Goal: Information Seeking & Learning: Find specific fact

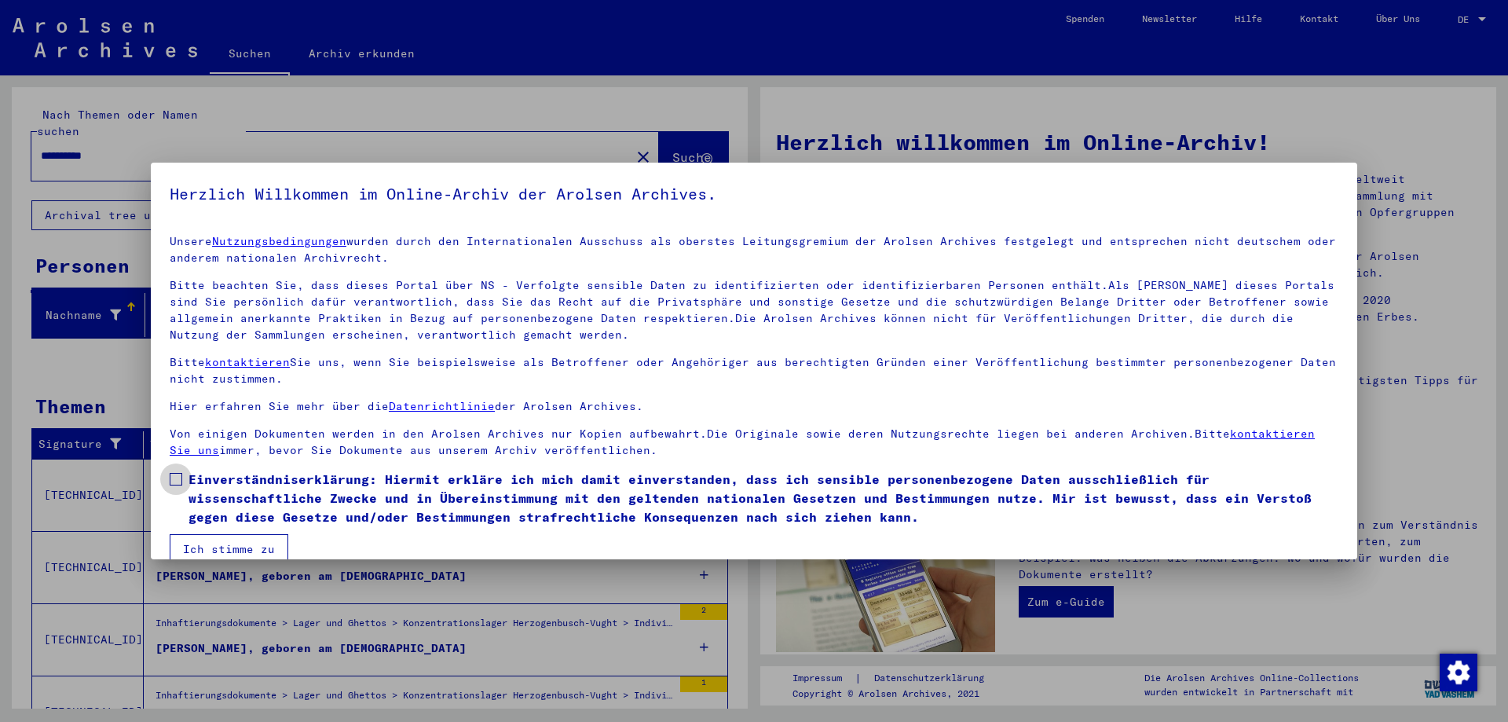
click at [177, 477] on span at bounding box center [176, 479] width 13 height 13
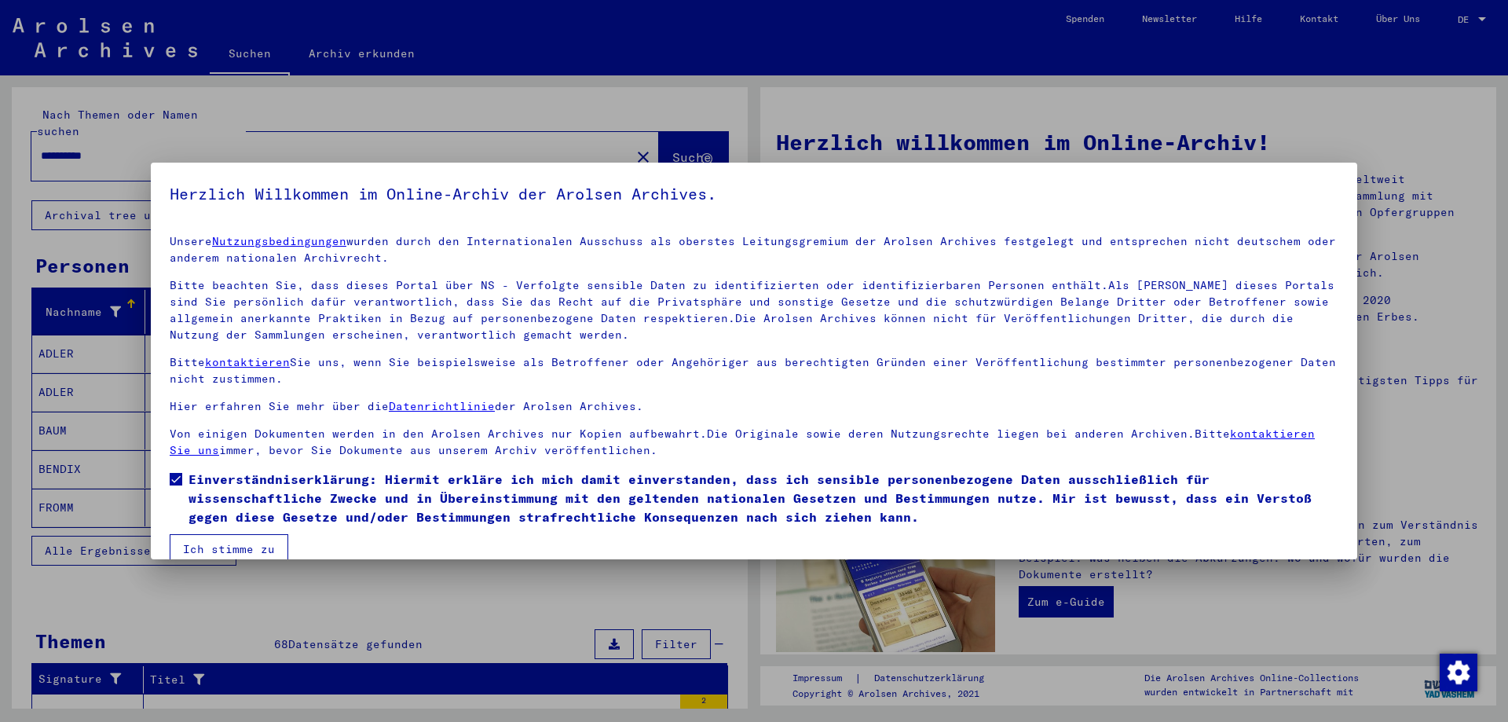
click at [224, 553] on button "Ich stimme zu" at bounding box center [229, 549] width 119 height 30
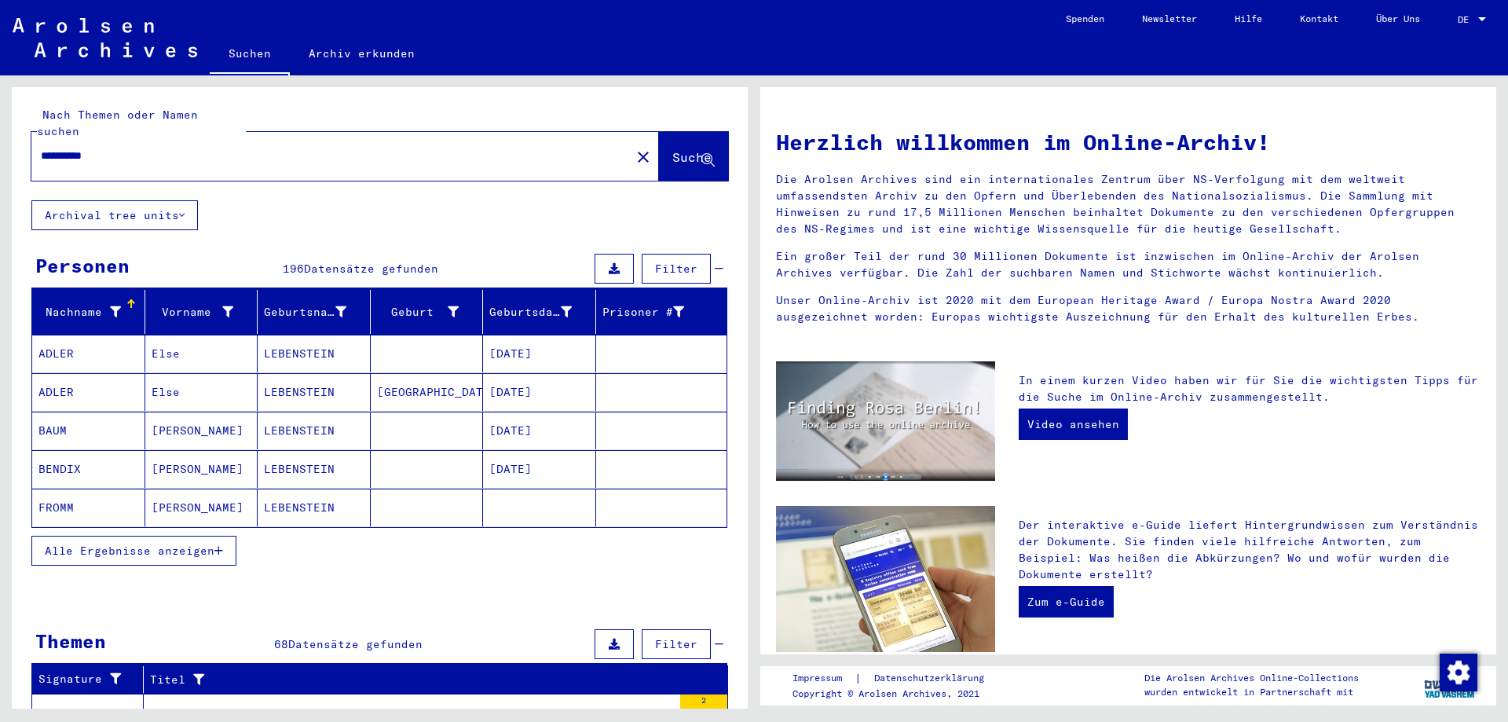
click at [177, 536] on button "Alle Ergebnisse anzeigen" at bounding box center [133, 551] width 205 height 30
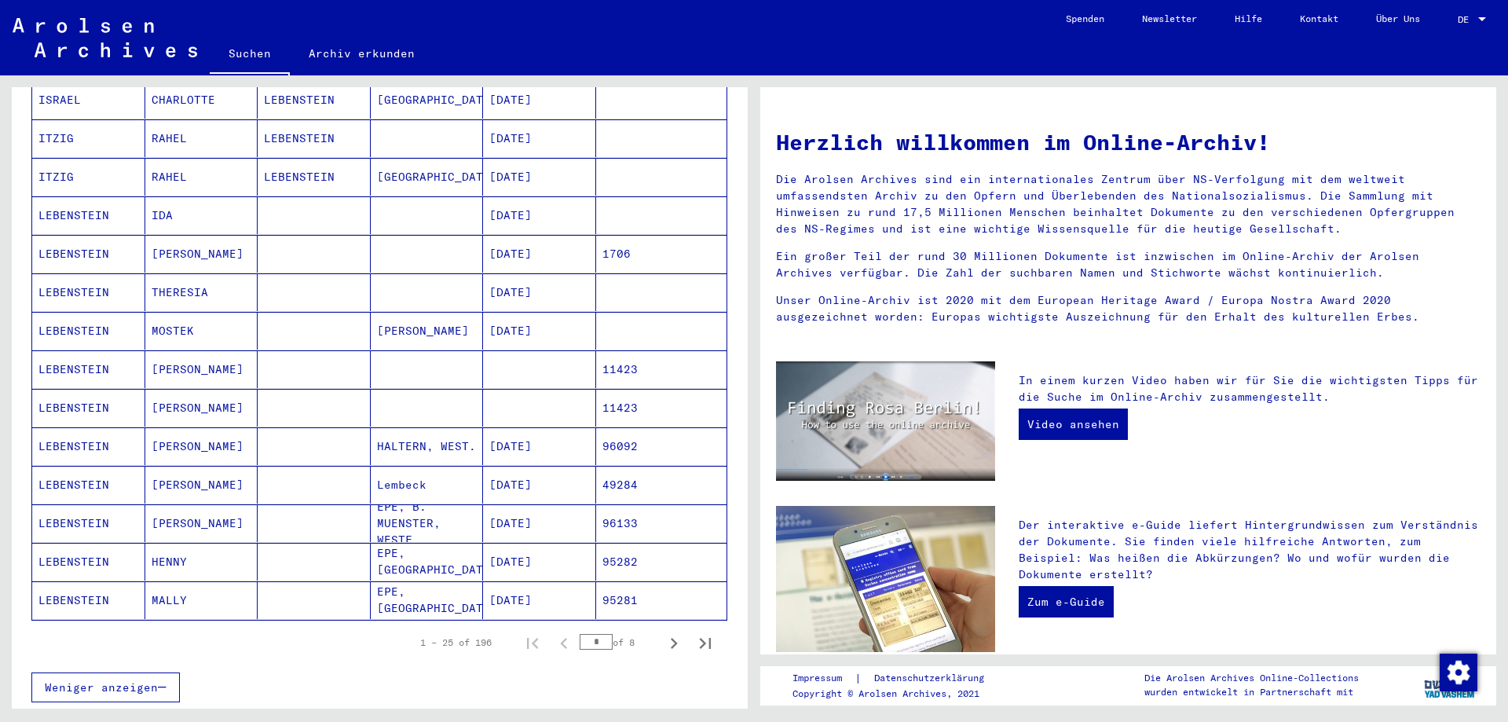
scroll to position [733, 0]
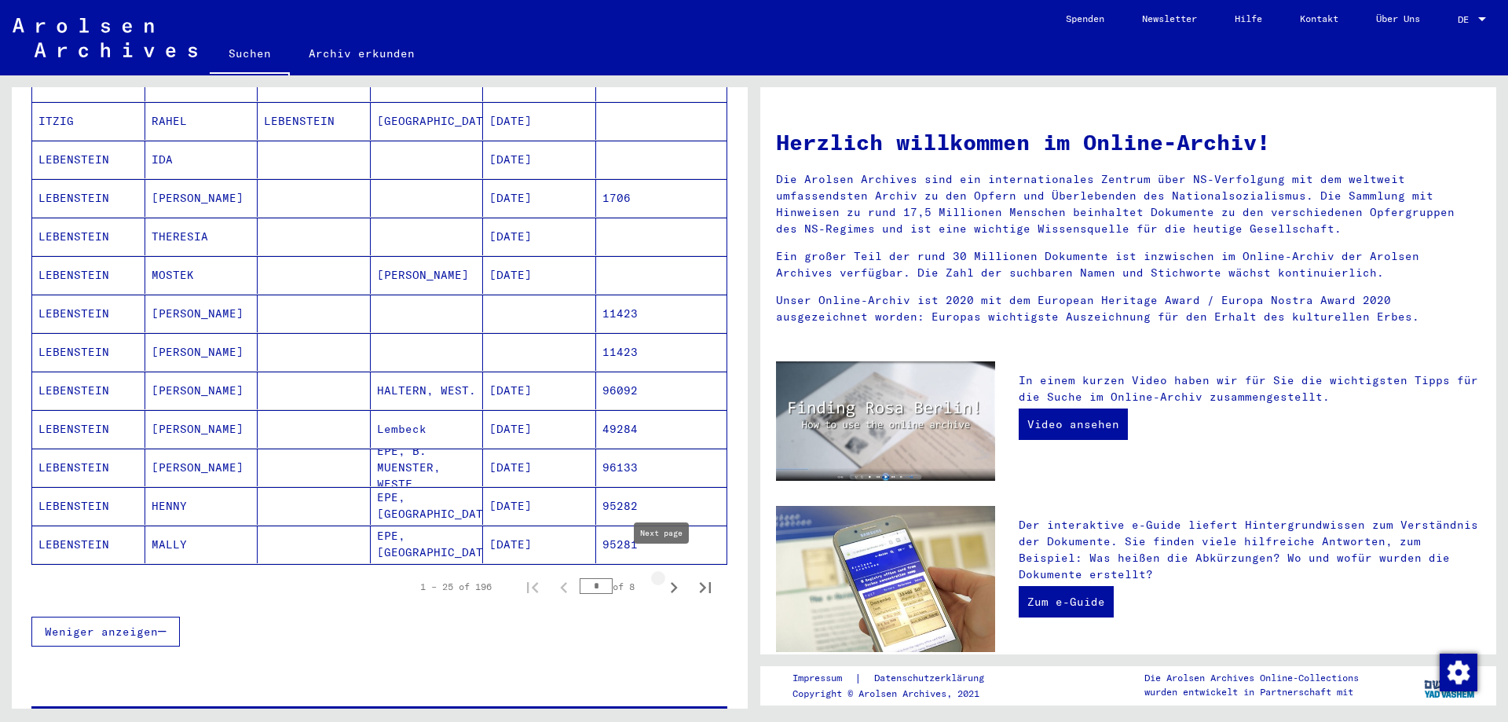
click at [671, 582] on icon "Next page" at bounding box center [674, 587] width 7 height 11
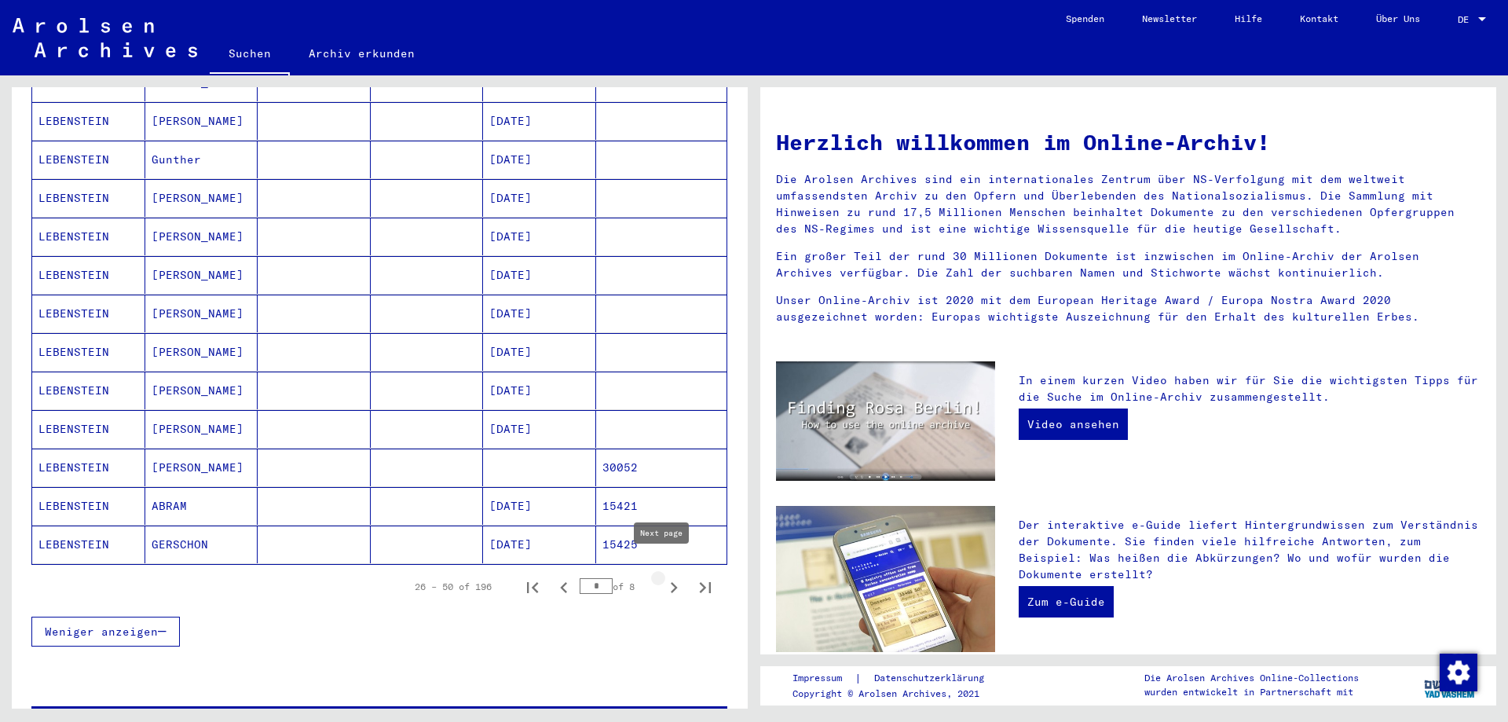
click at [663, 576] on icon "Next page" at bounding box center [674, 587] width 22 height 22
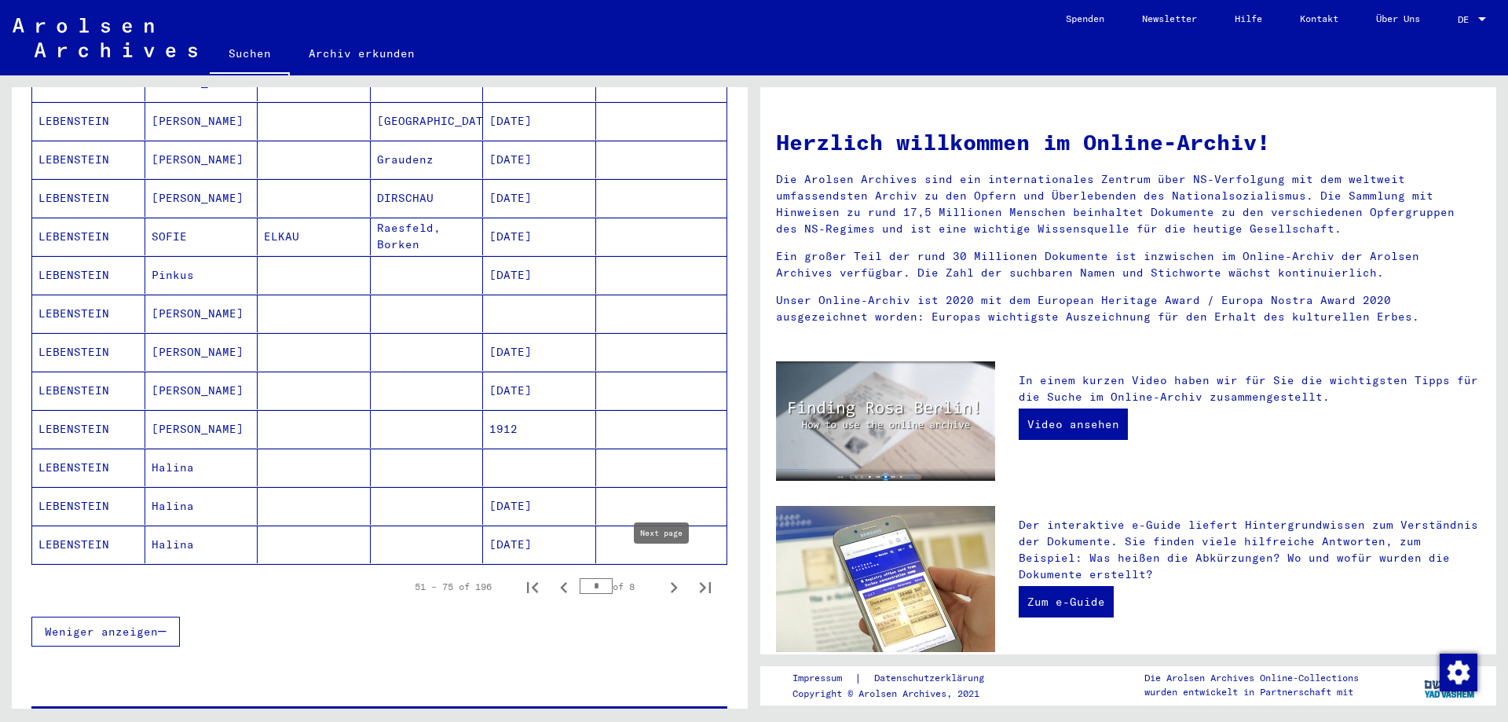
click at [663, 576] on icon "Next page" at bounding box center [674, 587] width 22 height 22
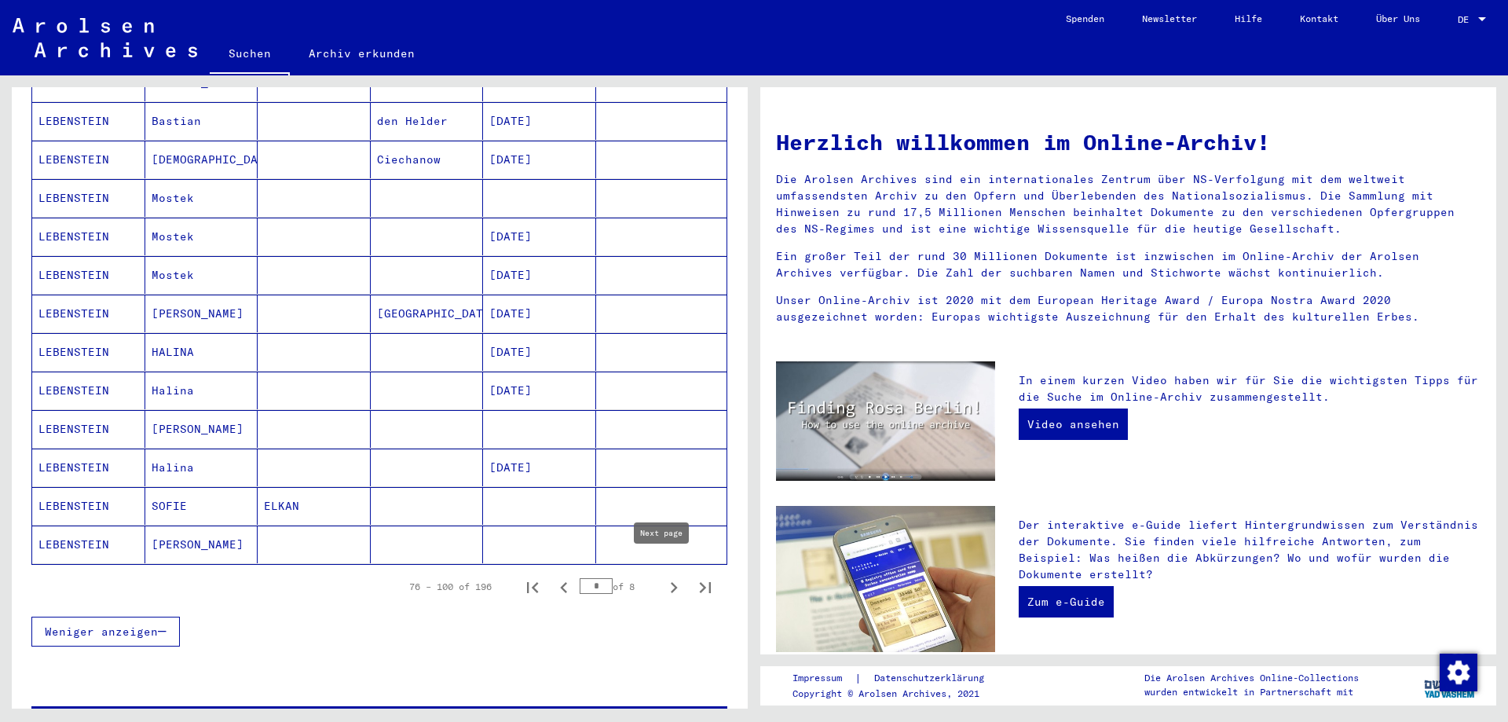
click at [663, 576] on icon "Next page" at bounding box center [674, 587] width 22 height 22
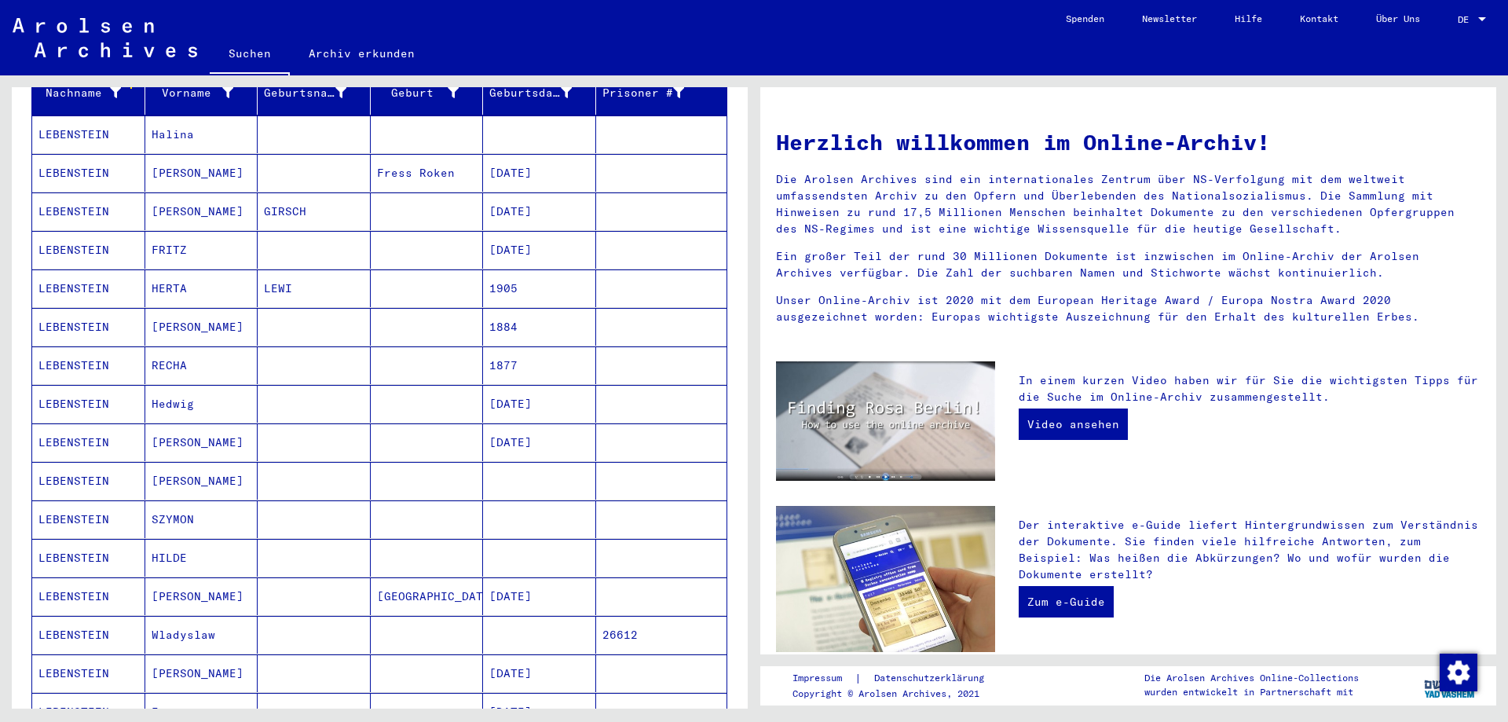
scroll to position [183, 0]
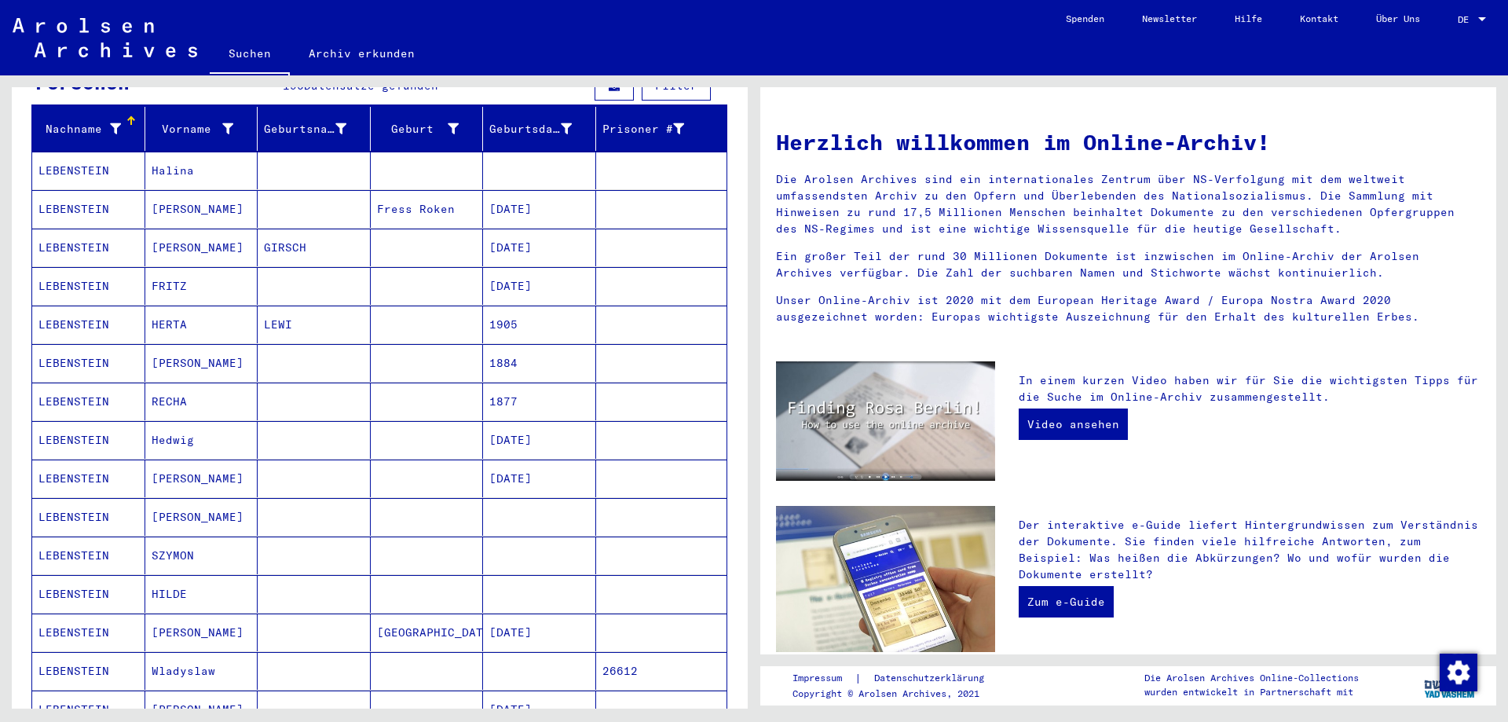
click at [69, 344] on mat-cell "LEBENSTEIN" at bounding box center [88, 363] width 113 height 38
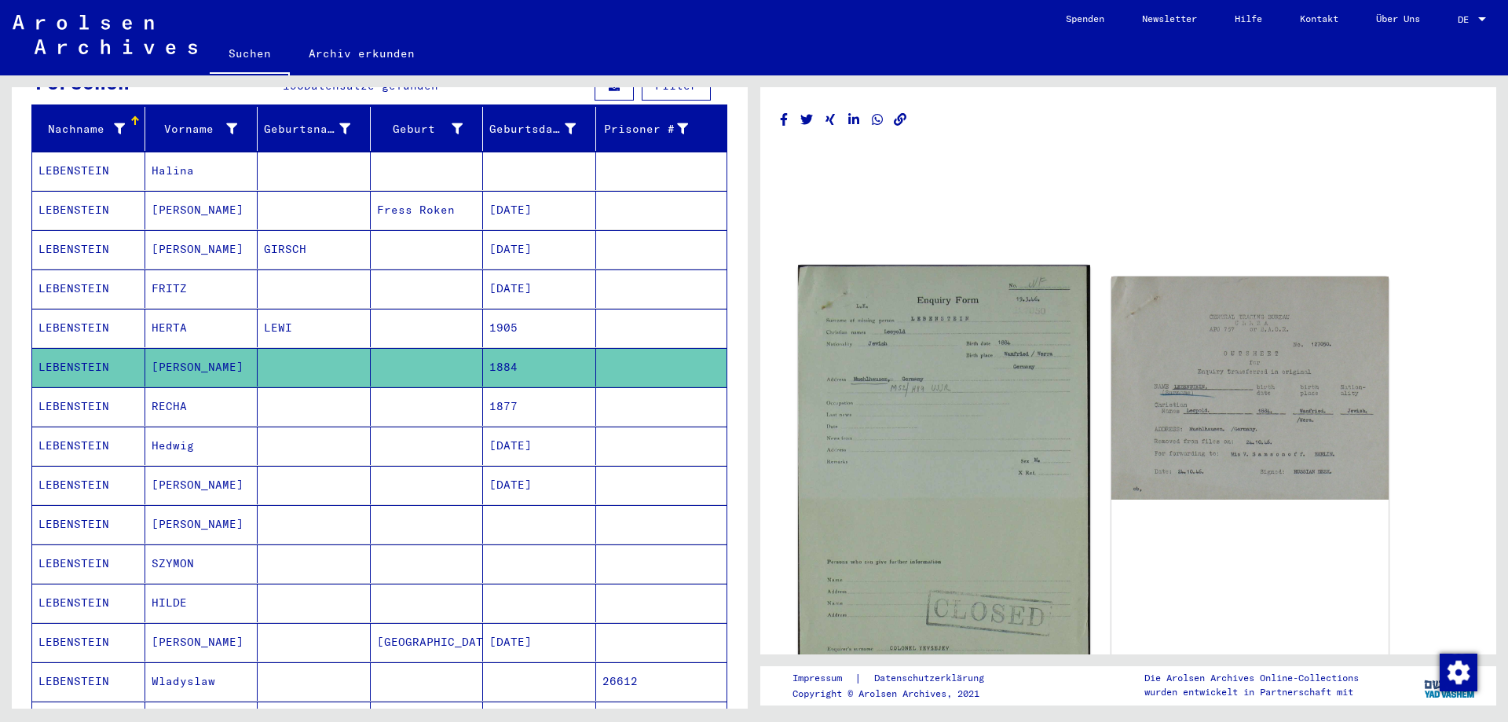
click at [990, 365] on img at bounding box center [943, 501] width 291 height 472
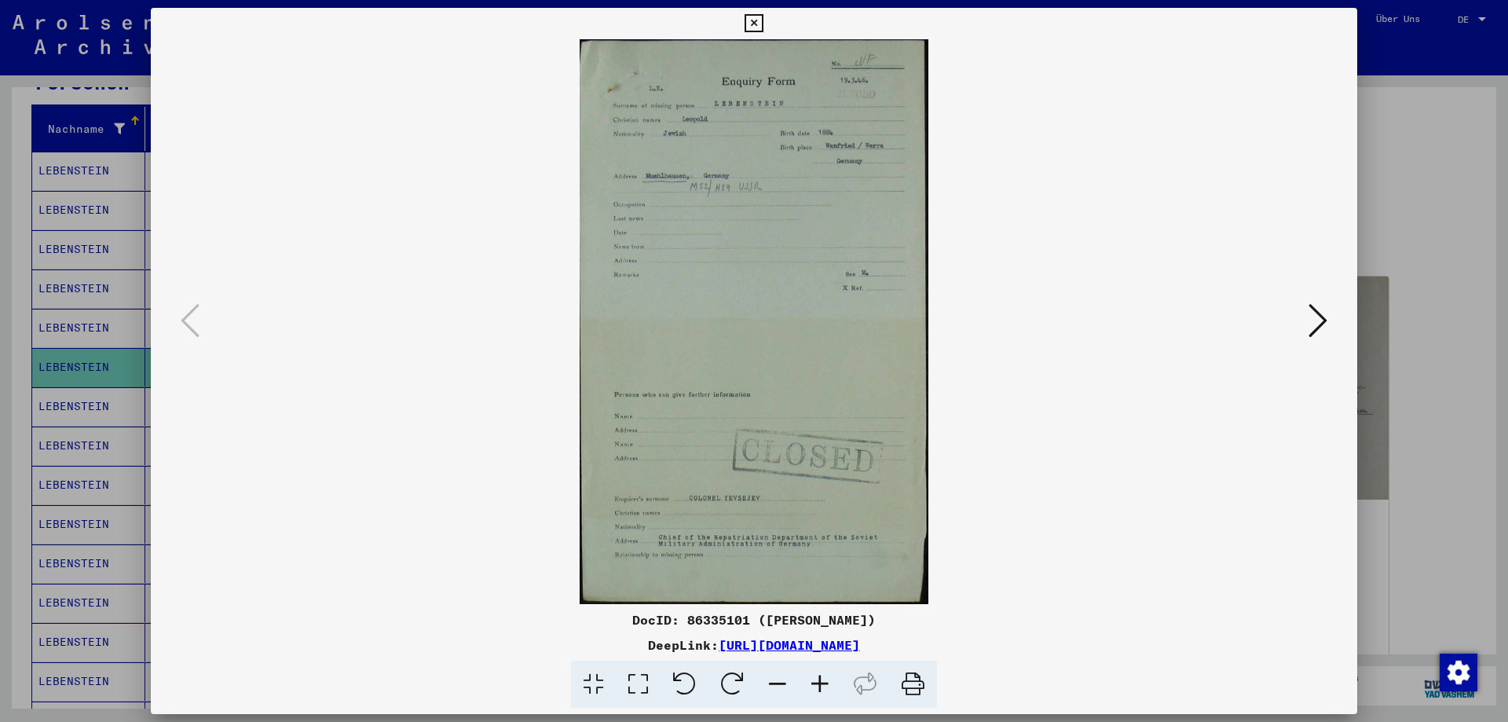
click at [1323, 316] on icon at bounding box center [1317, 321] width 19 height 38
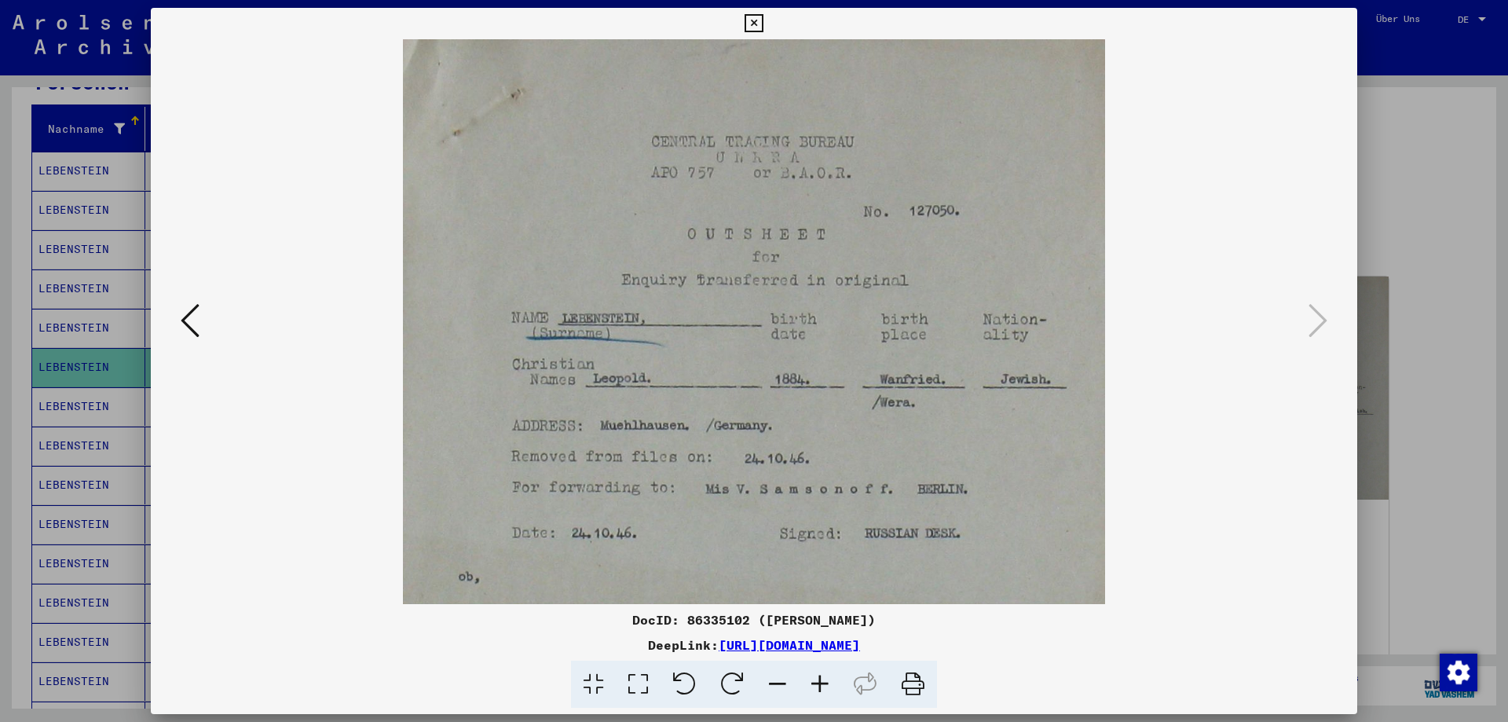
click at [756, 21] on icon at bounding box center [753, 23] width 18 height 19
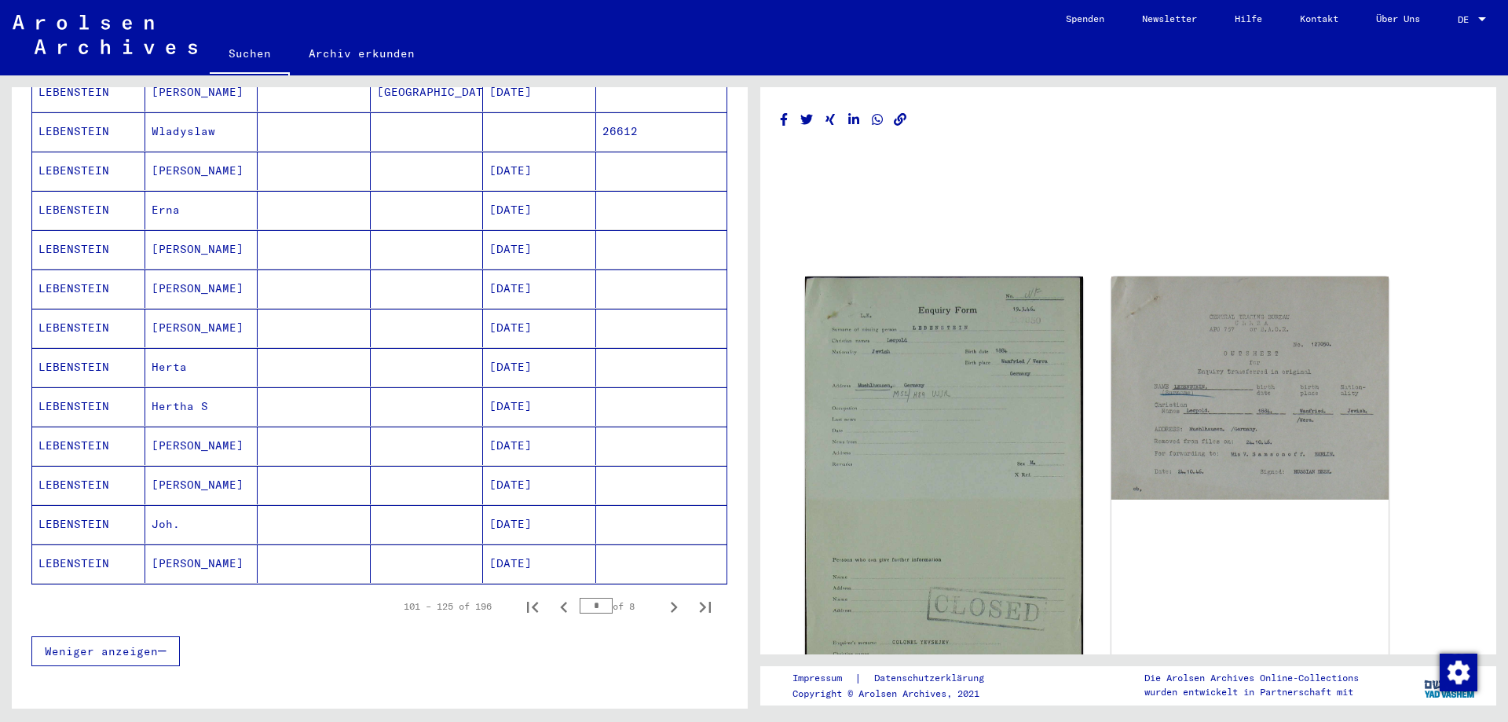
scroll to position [916, 0]
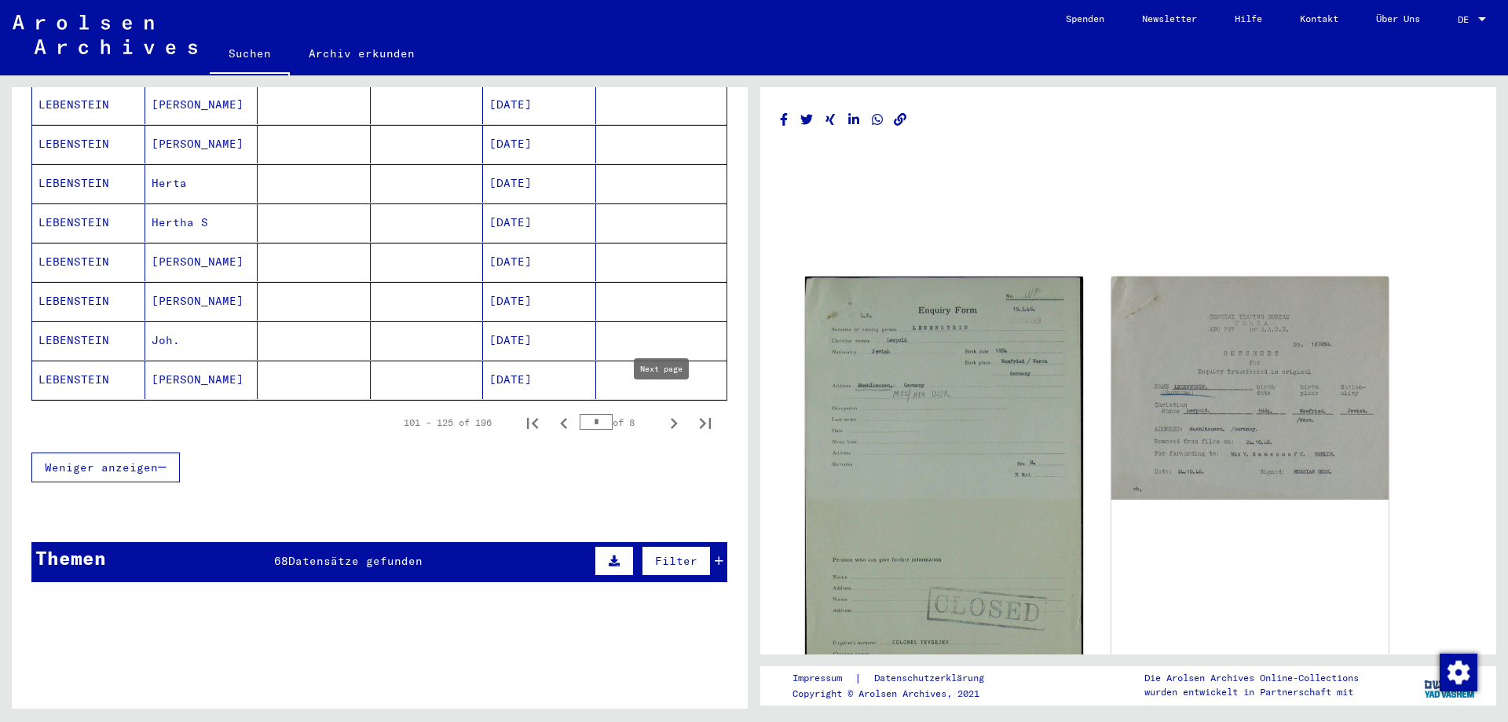
click at [663, 412] on icon "Next page" at bounding box center [674, 423] width 22 height 22
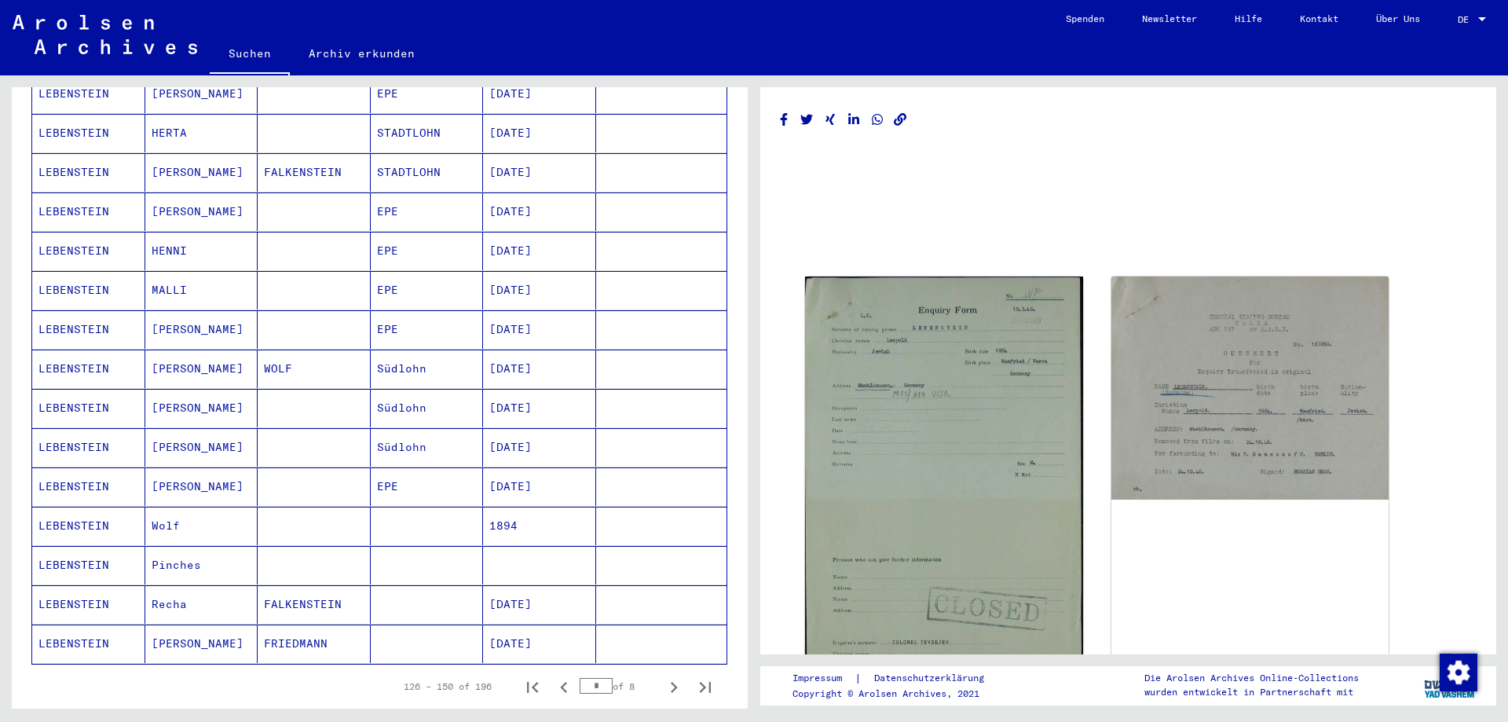
scroll to position [733, 0]
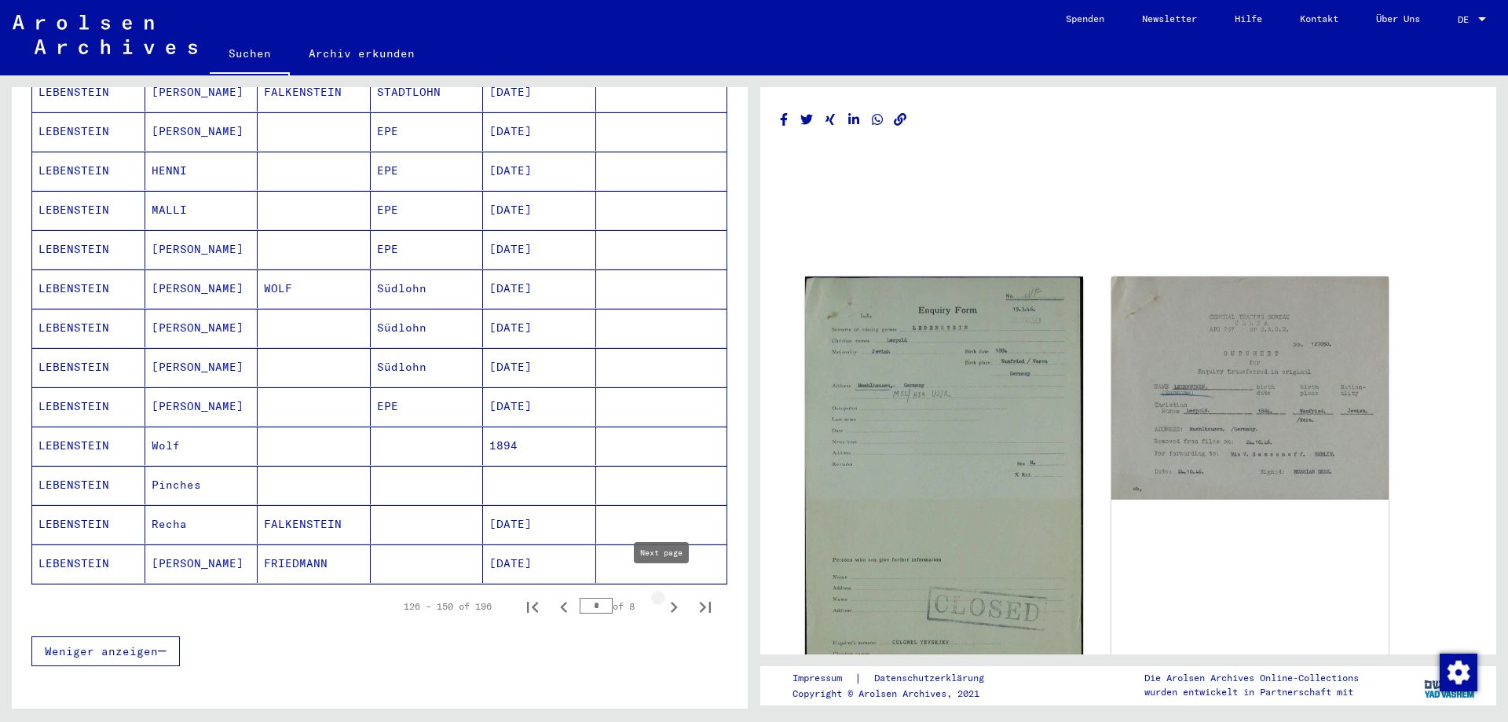
click at [663, 596] on icon "Next page" at bounding box center [674, 607] width 22 height 22
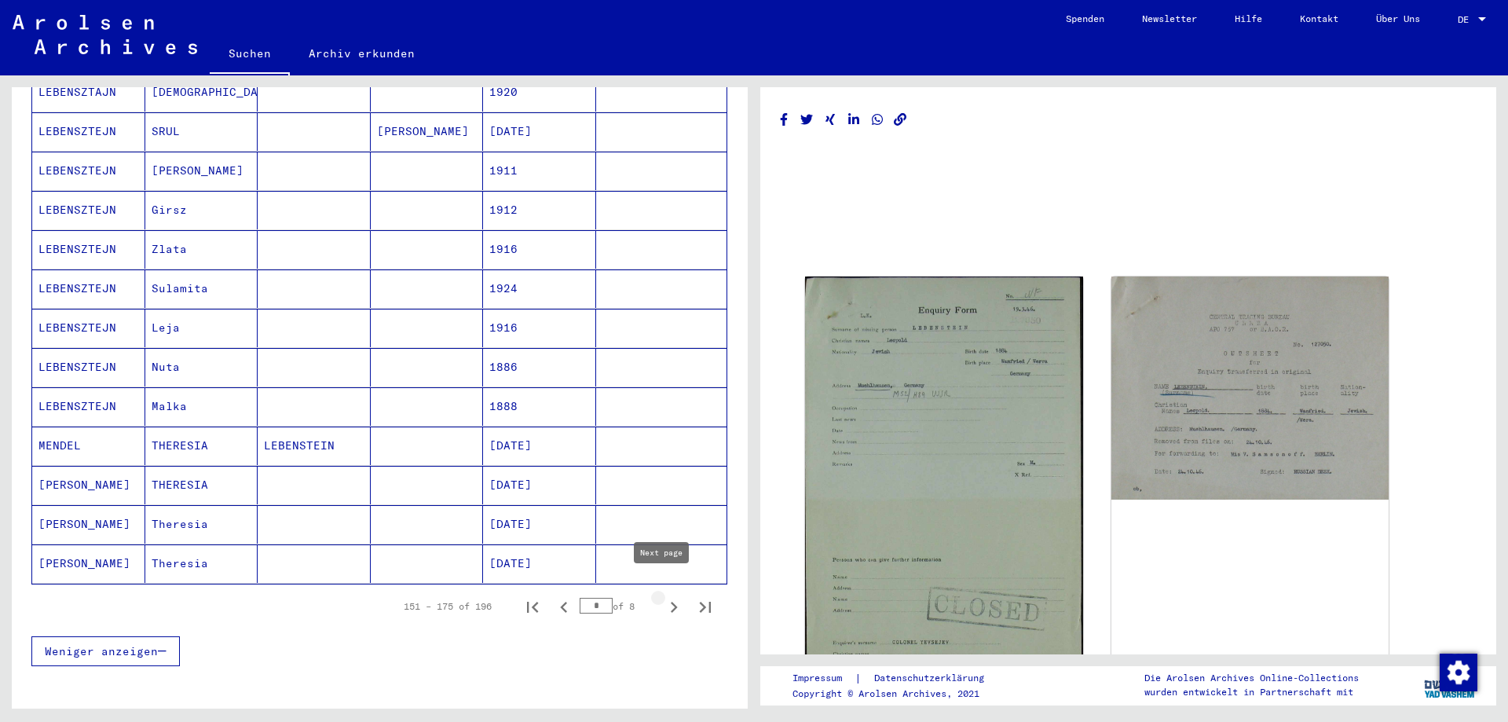
click at [671, 602] on icon "Next page" at bounding box center [674, 607] width 7 height 11
type input "*"
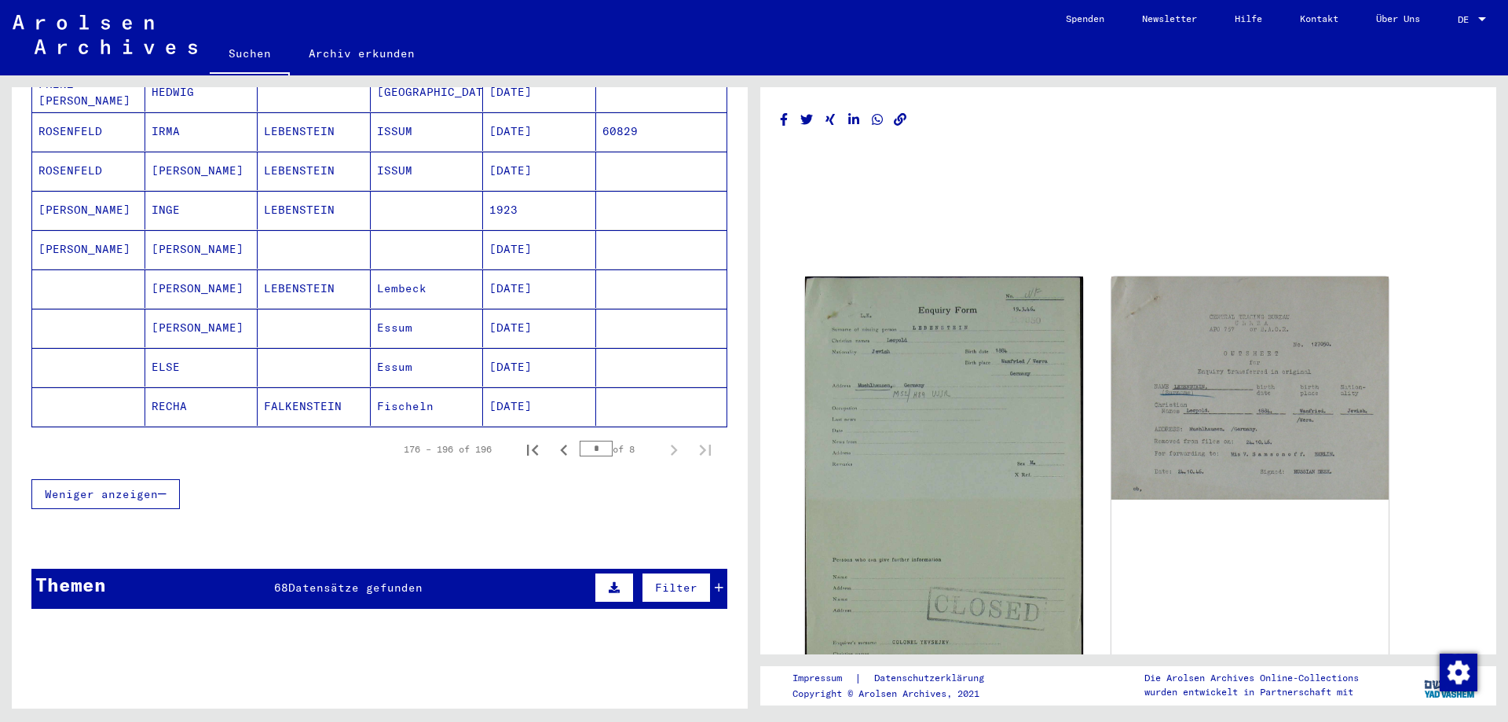
click at [396, 580] on span "Datensätze gefunden" at bounding box center [355, 587] width 134 height 14
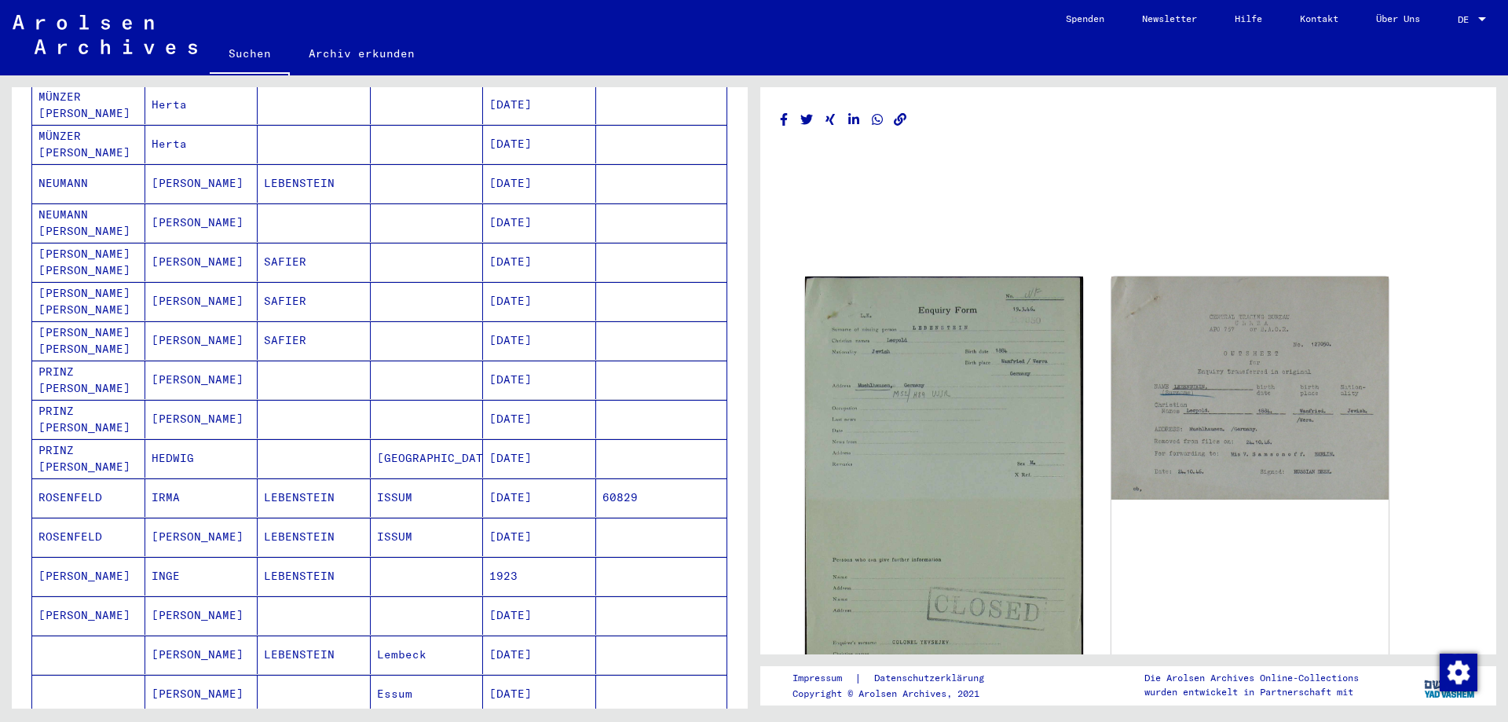
scroll to position [0, 0]
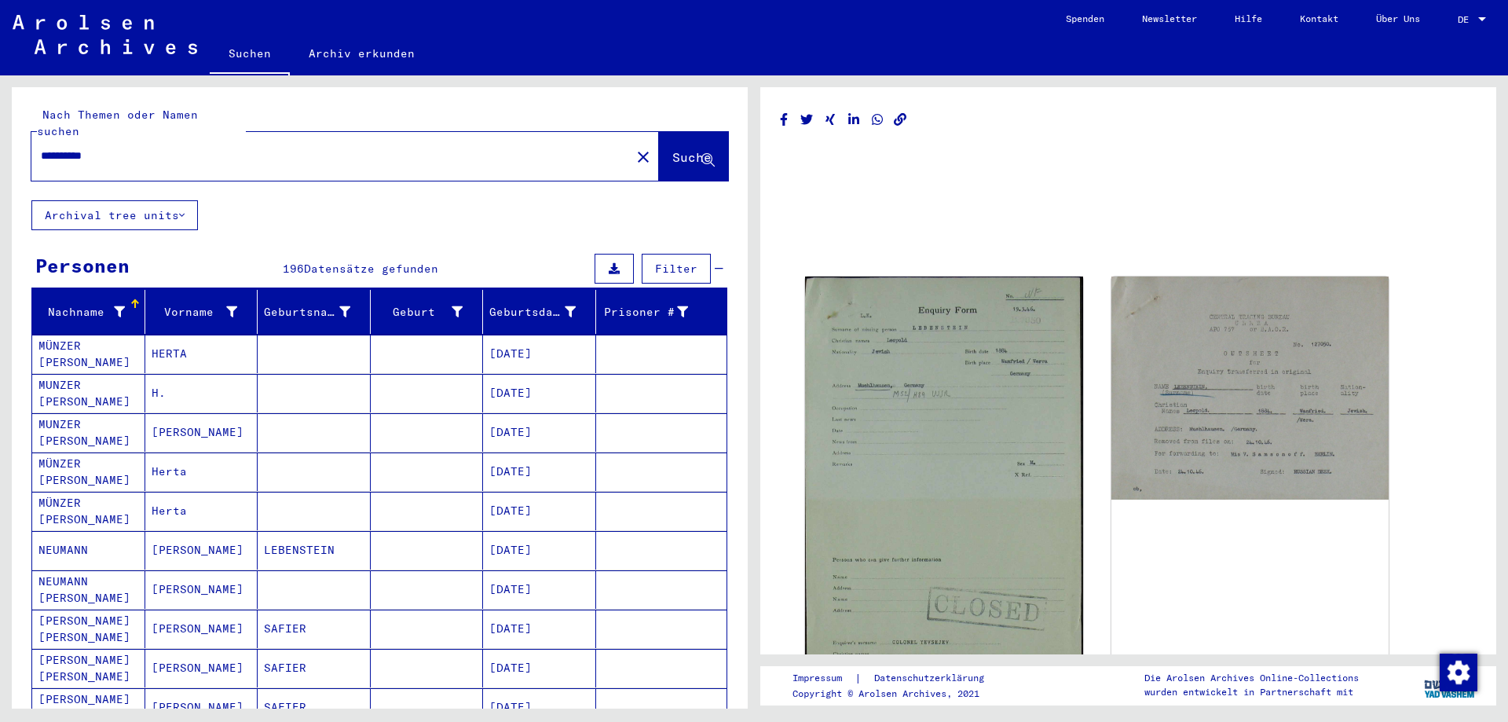
click at [216, 148] on input "**********" at bounding box center [331, 156] width 580 height 16
type input "**********"
